Goal: Obtain resource: Download file/media

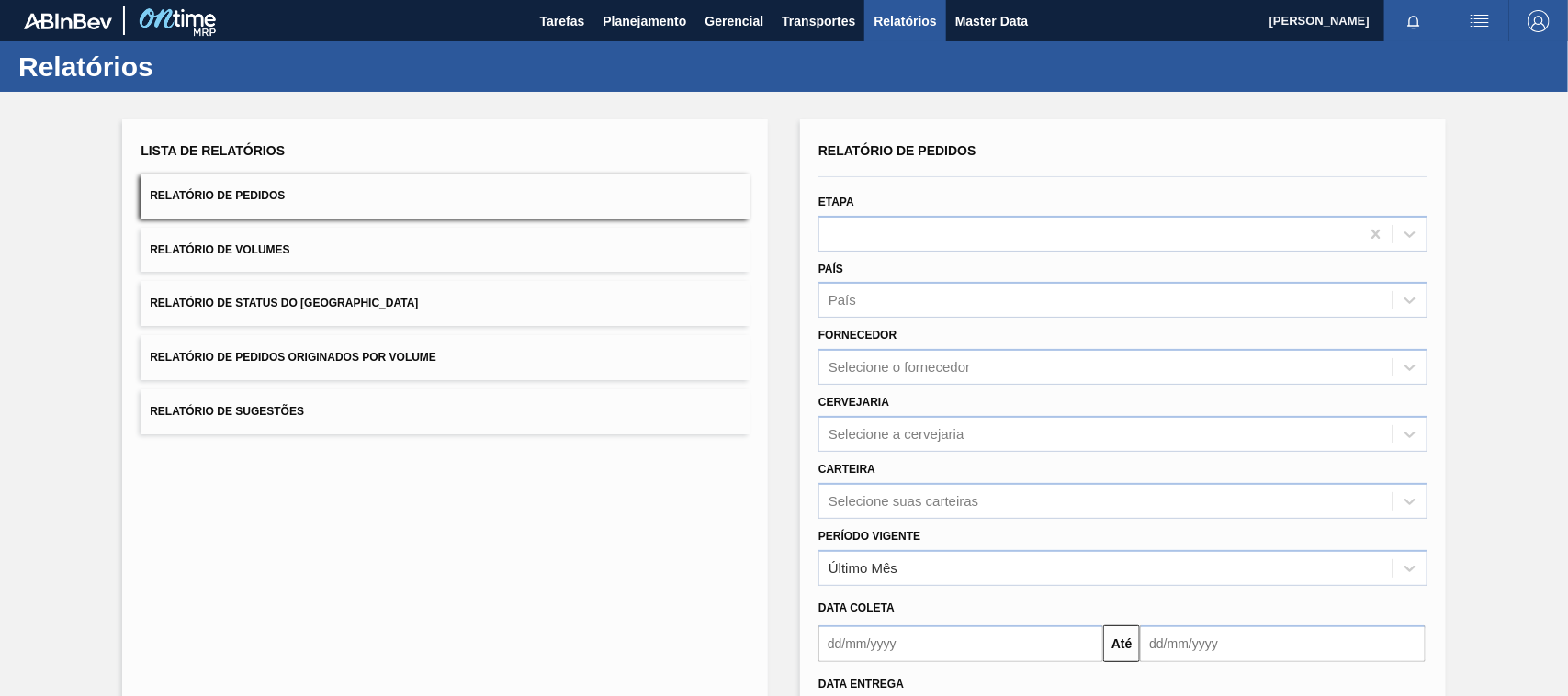
click at [354, 365] on button "Relatório de Pedidos Originados por Volume" at bounding box center [445, 358] width 609 height 45
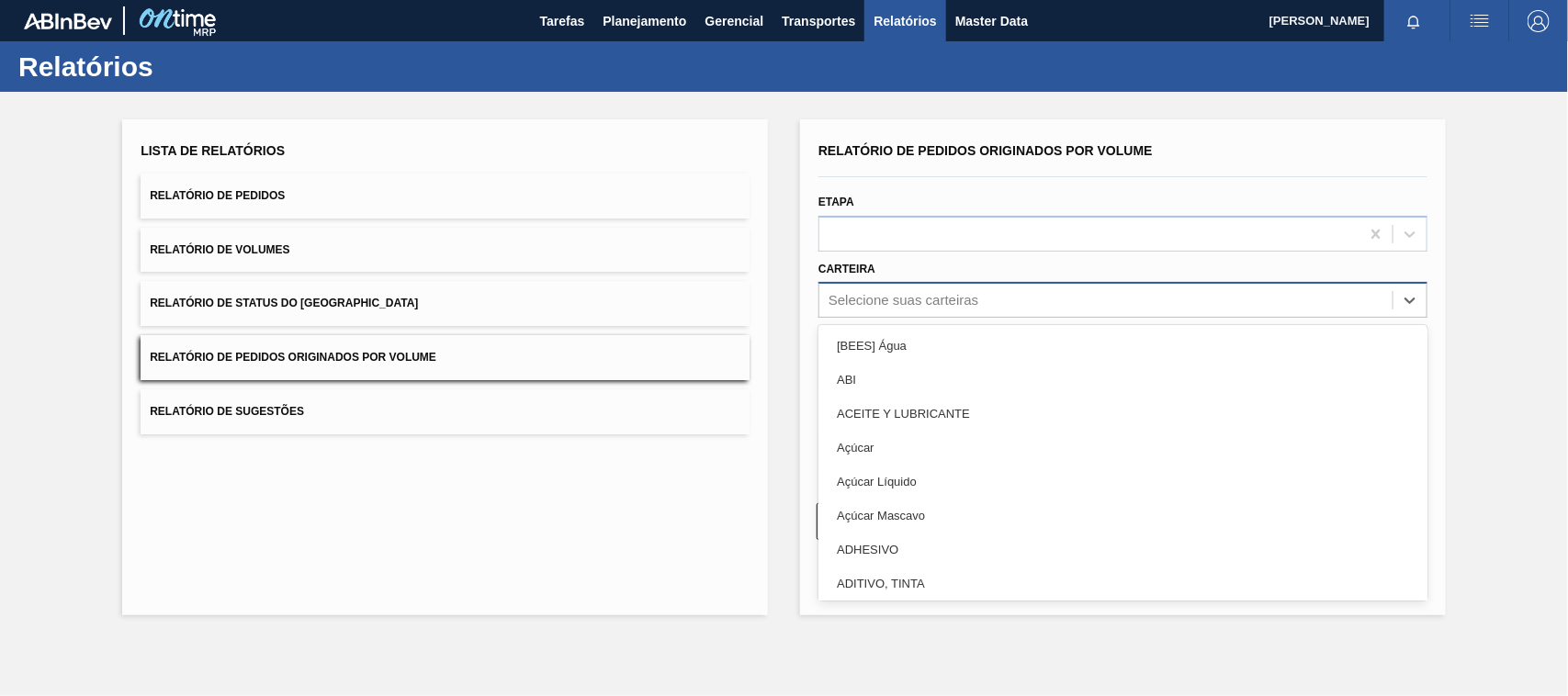
click at [864, 304] on div "Selecione suas carteiras" at bounding box center [903, 300] width 150 height 16
type input "mal"
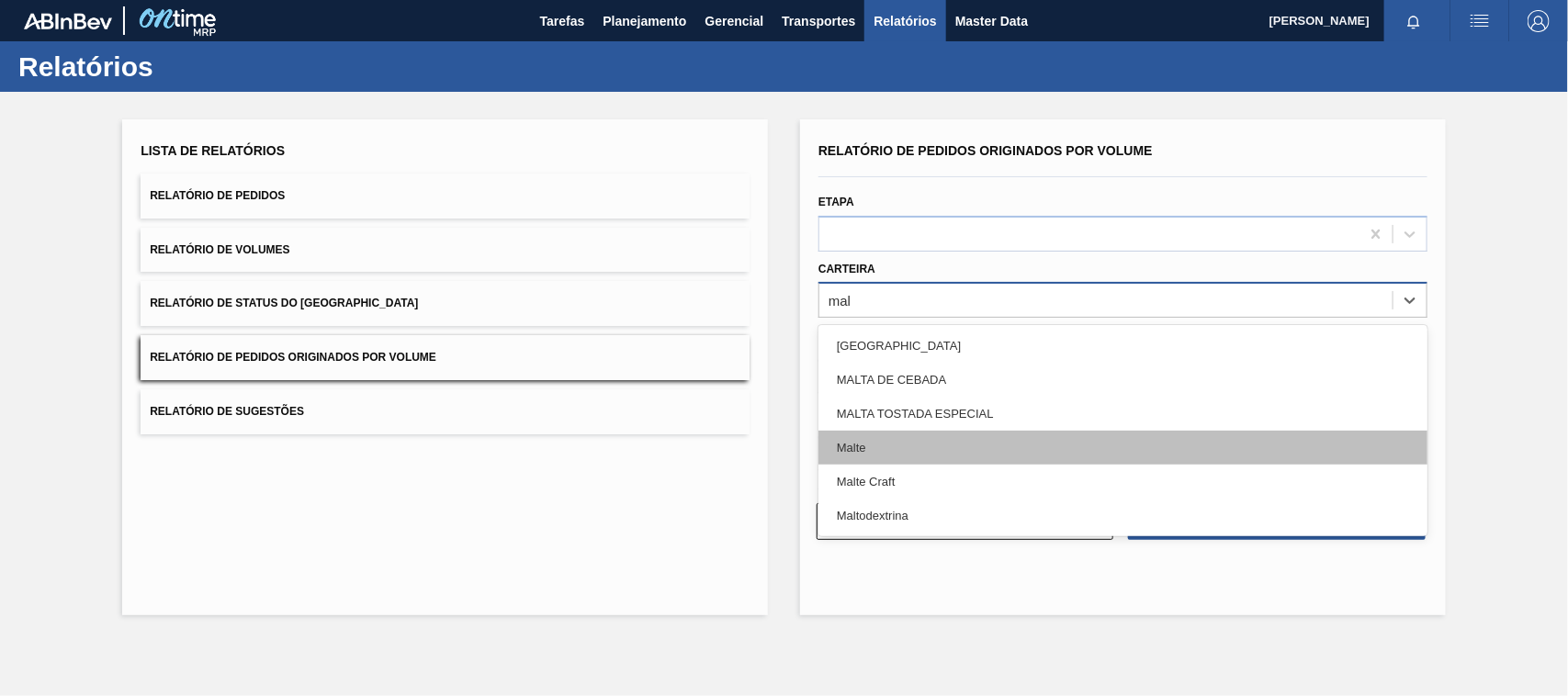
click at [866, 451] on div "Malte" at bounding box center [1122, 447] width 609 height 34
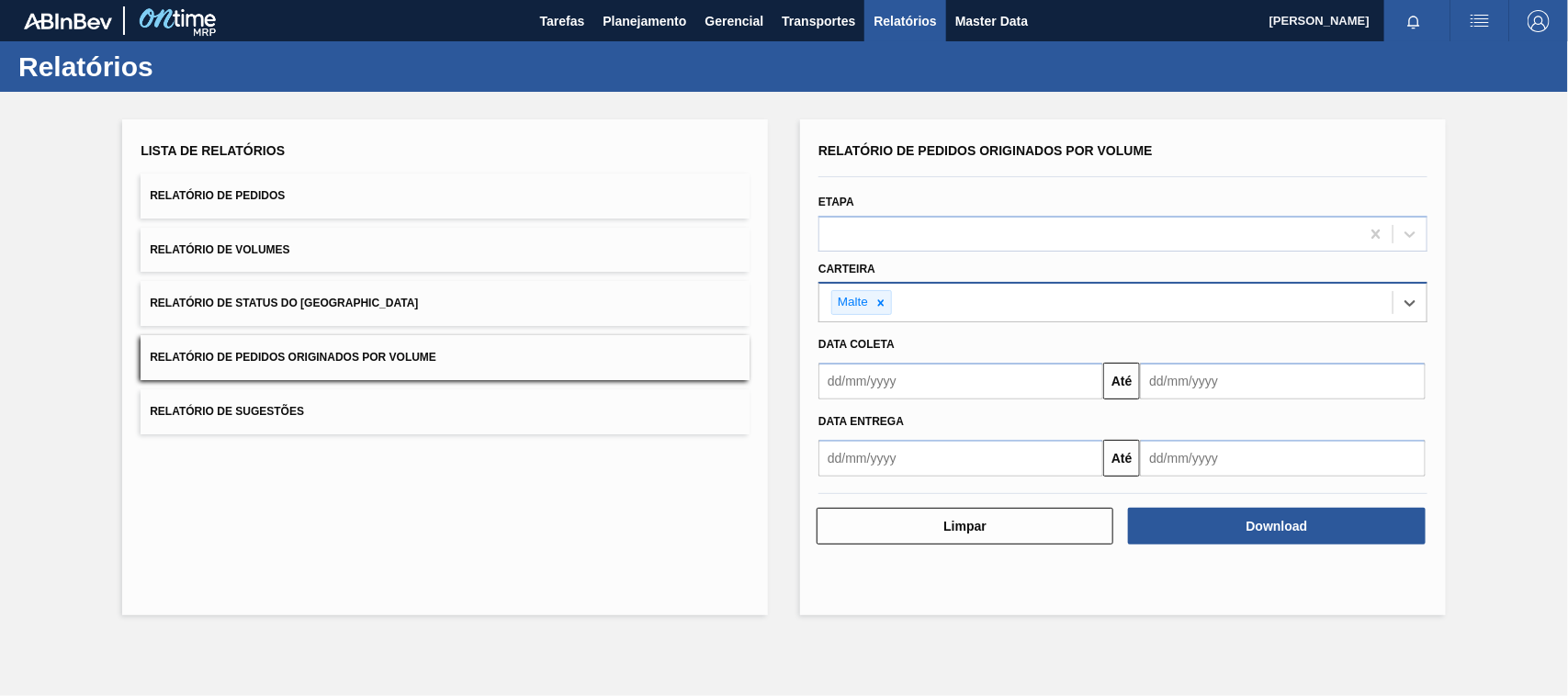
click at [913, 395] on input "text" at bounding box center [961, 382] width 285 height 37
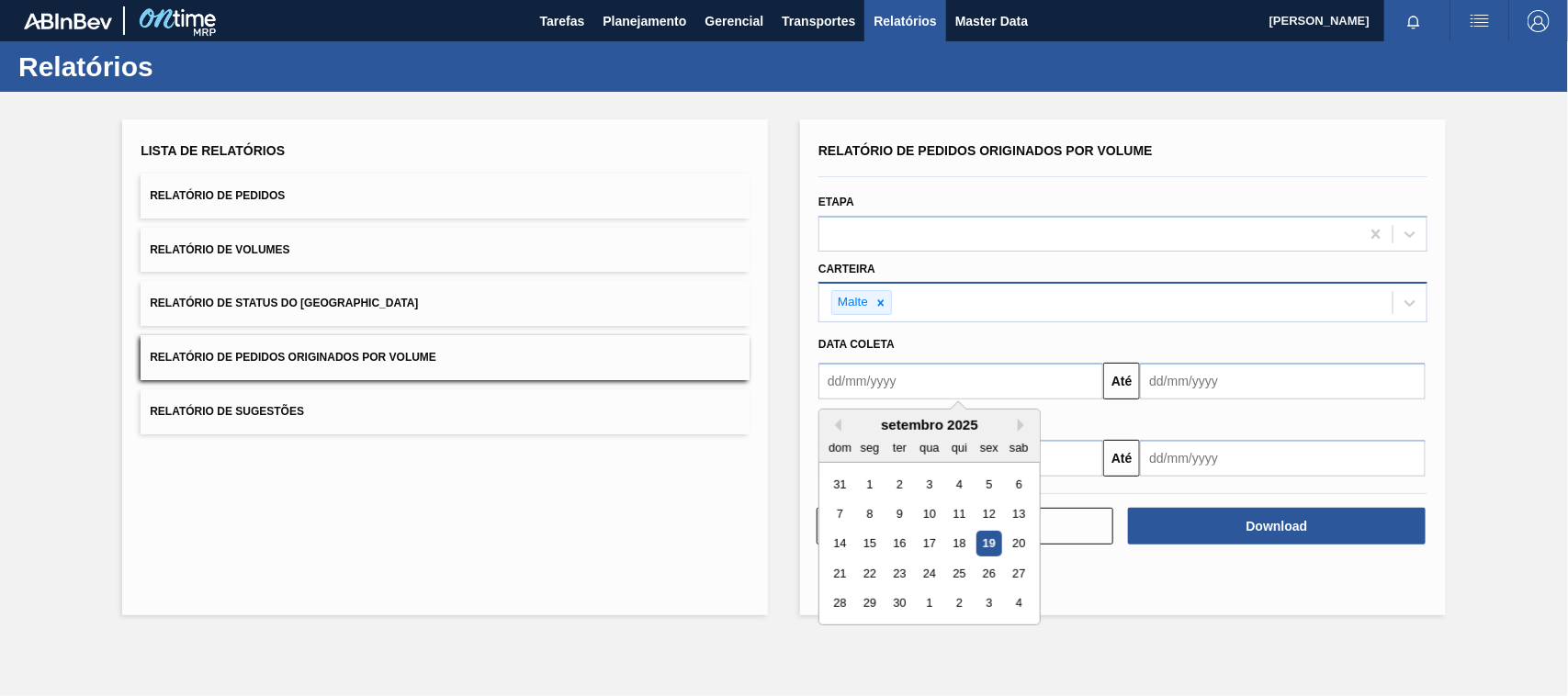
type input "[DATE]"
click at [937, 476] on div "1" at bounding box center [929, 484] width 25 height 25
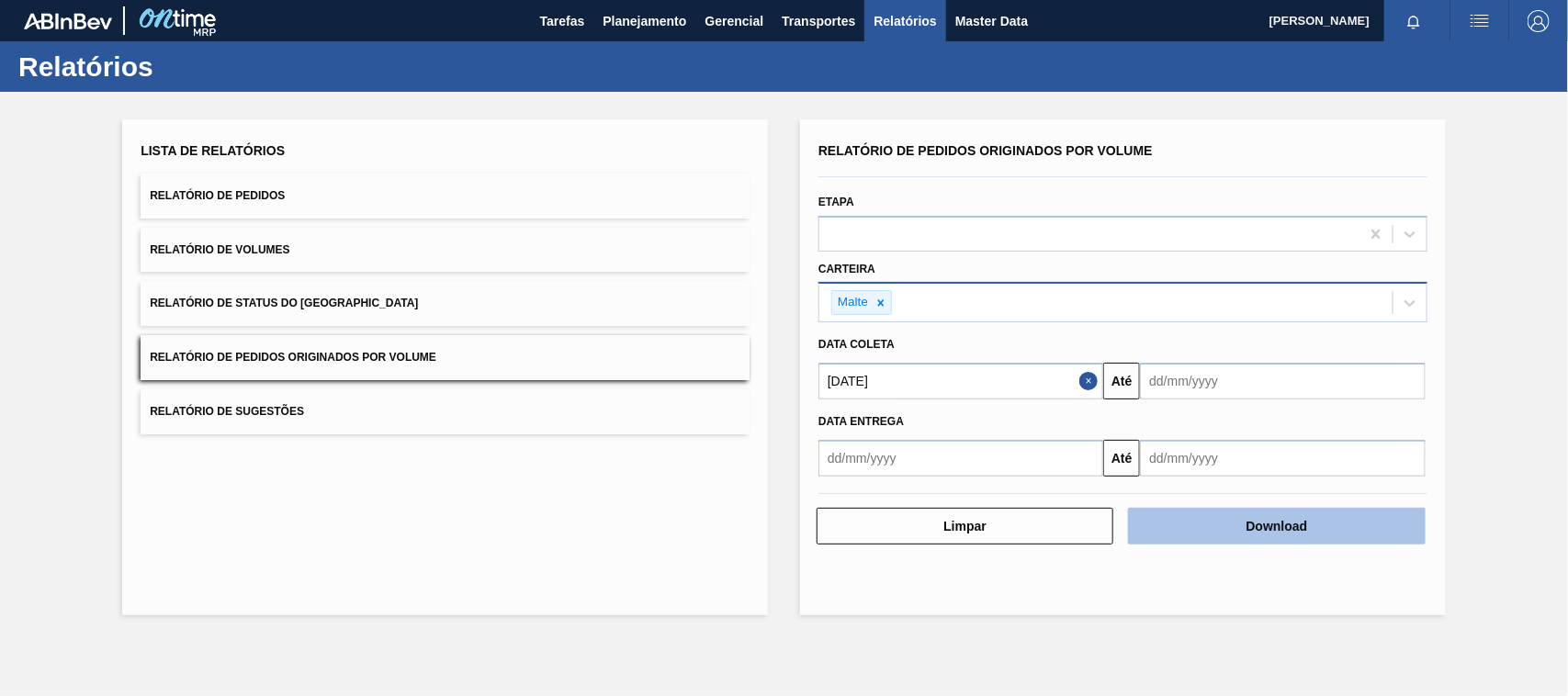
click at [1193, 512] on button "Download" at bounding box center [1276, 527] width 297 height 37
